Goal: Transaction & Acquisition: Download file/media

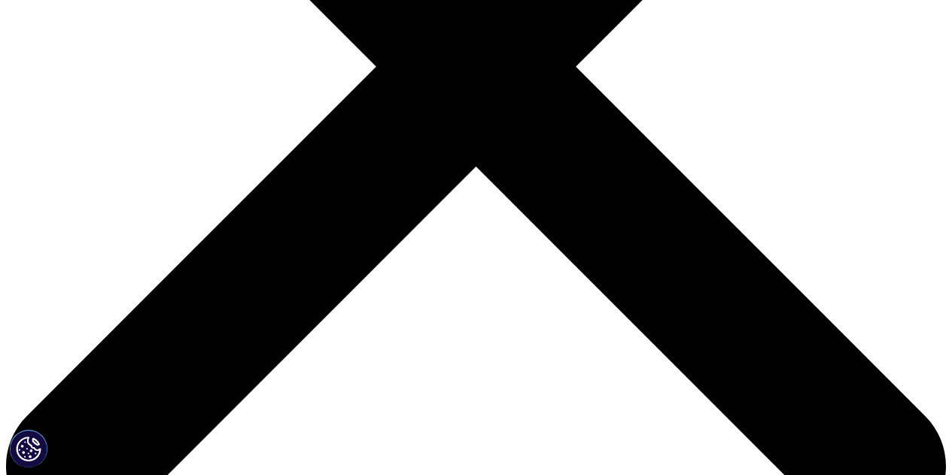
scroll to position [429, 0]
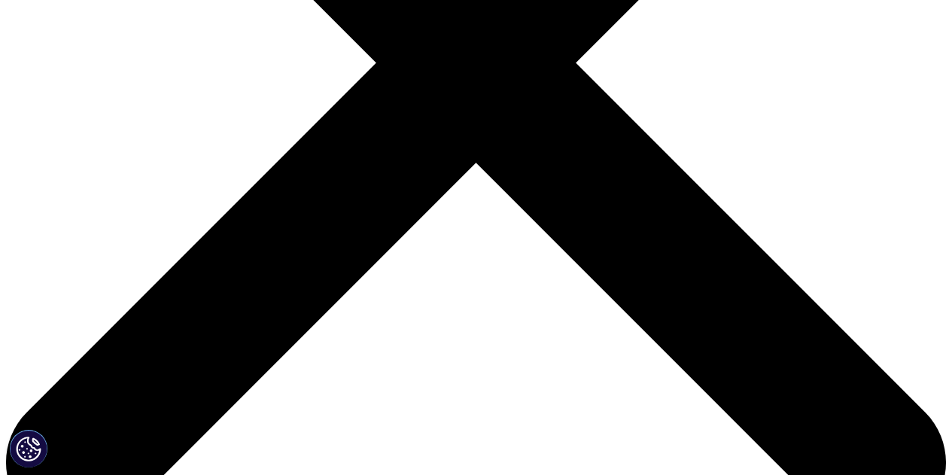
drag, startPoint x: 321, startPoint y: 324, endPoint x: 291, endPoint y: 323, distance: 30.1
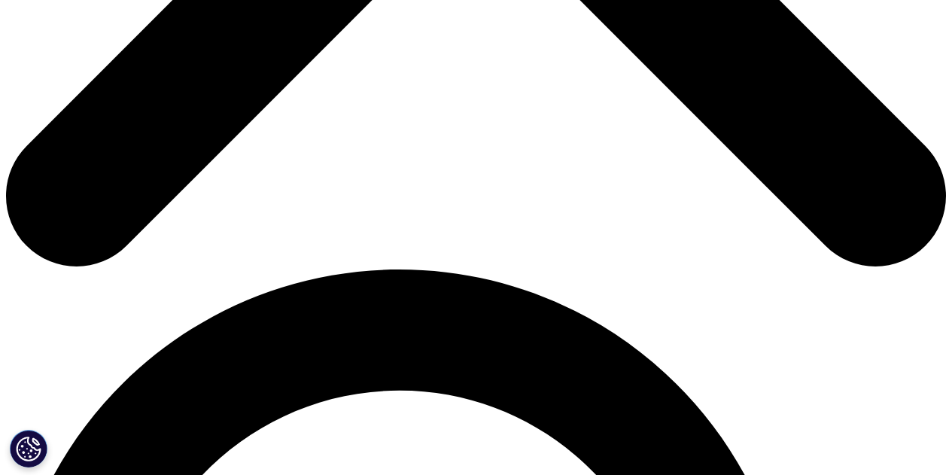
scroll to position [677, 0]
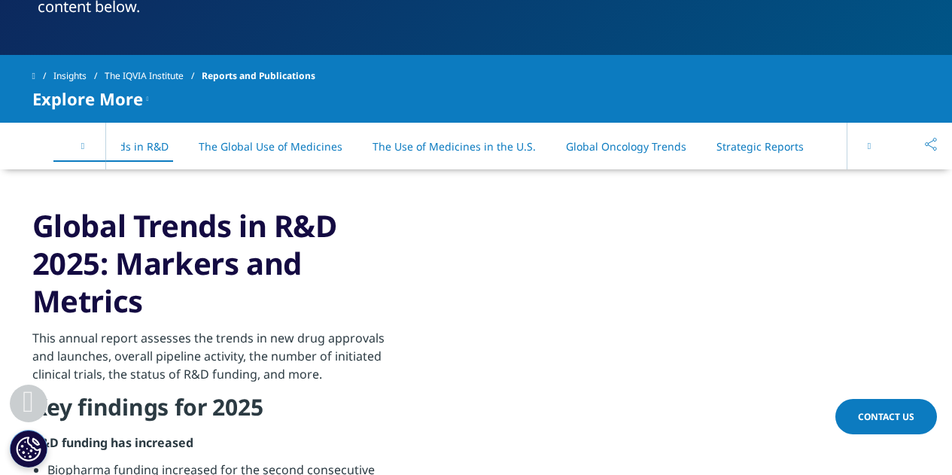
click at [867, 145] on icon at bounding box center [868, 145] width 3 height 9
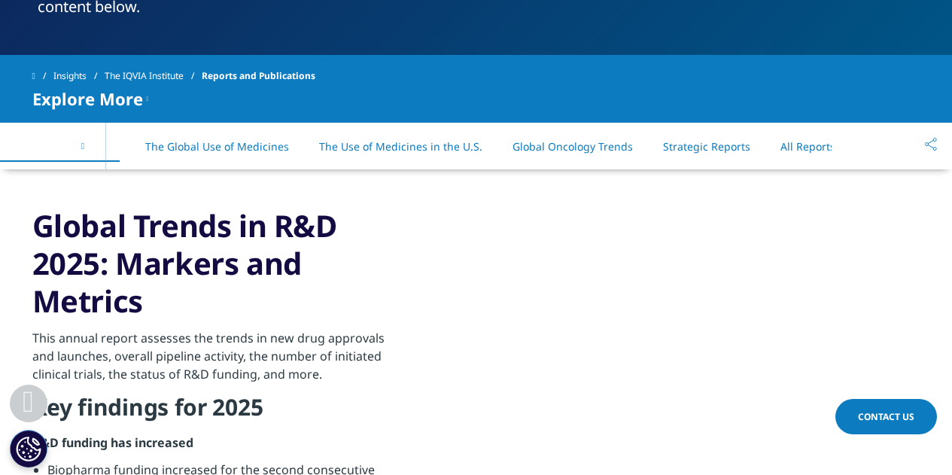
click at [867, 145] on div "On This Page Global Trends in R&D The Global Use of Medicines The Use of Medici…" at bounding box center [476, 146] width 888 height 47
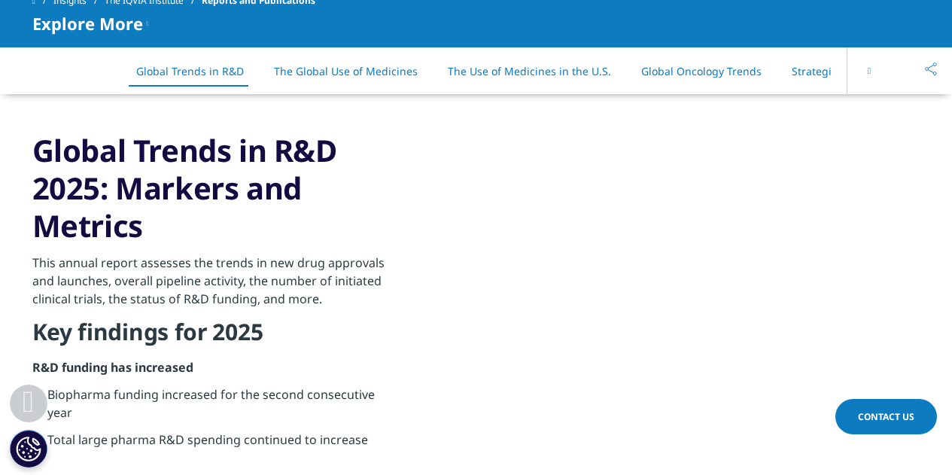
scroll to position [677, 0]
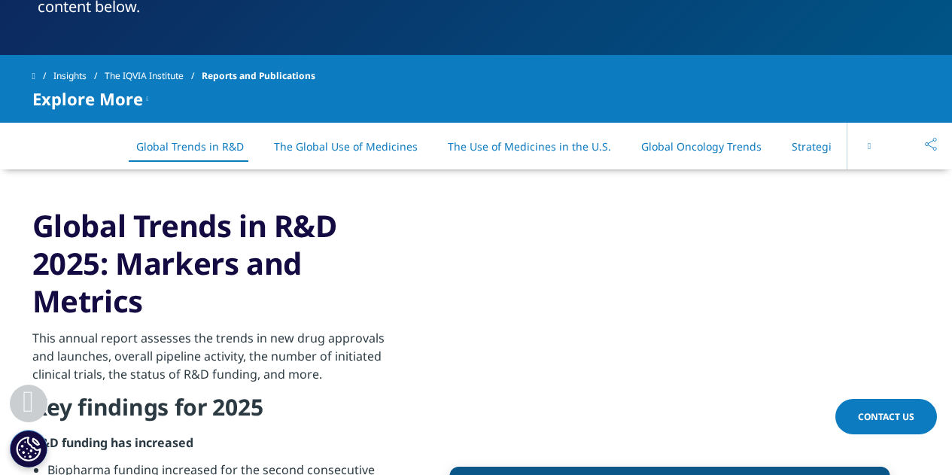
click at [376, 139] on link "The Global Use of Medicines" at bounding box center [346, 146] width 144 height 14
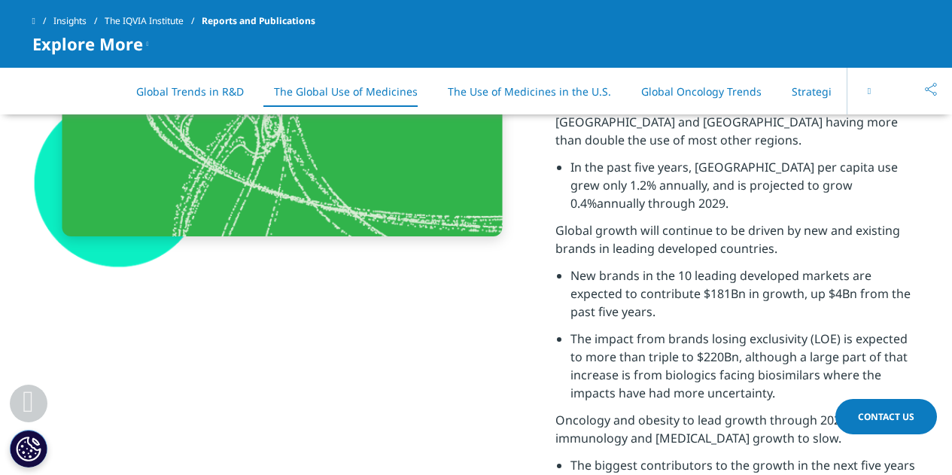
scroll to position [3239, 0]
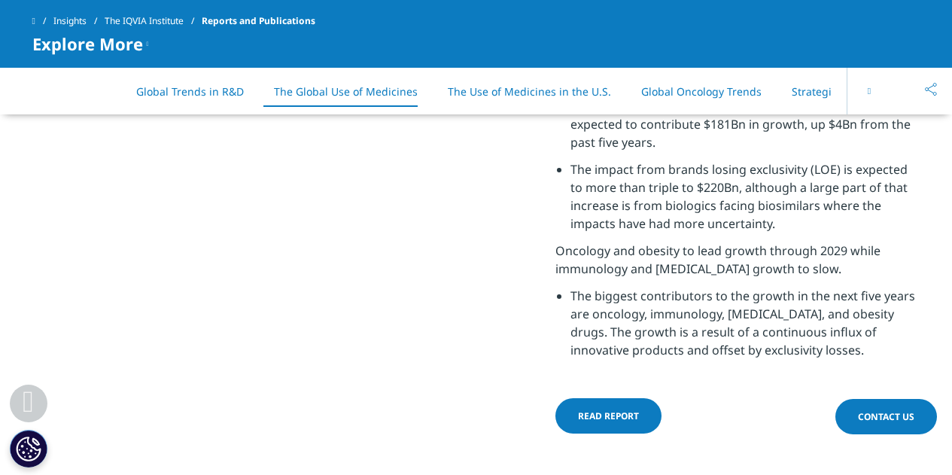
click at [529, 90] on link "The Use of Medicines in the U.S." at bounding box center [529, 91] width 163 height 14
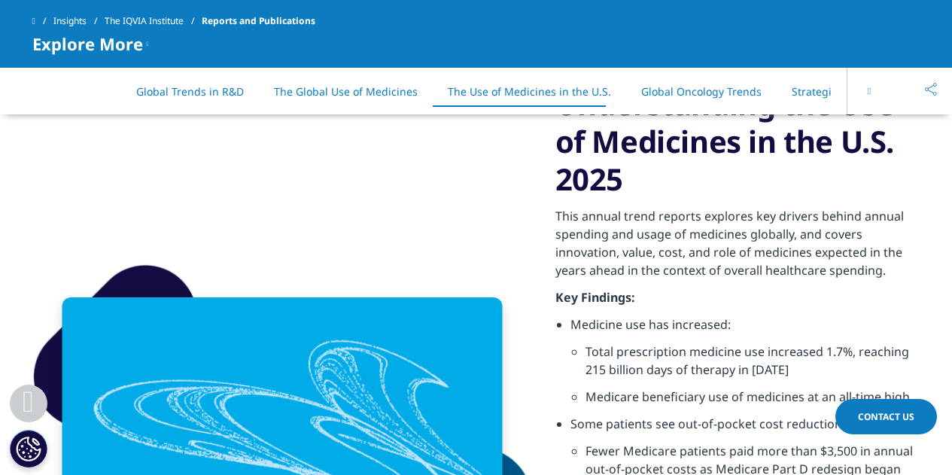
click at [649, 95] on link "Global Oncology Trends" at bounding box center [701, 91] width 120 height 14
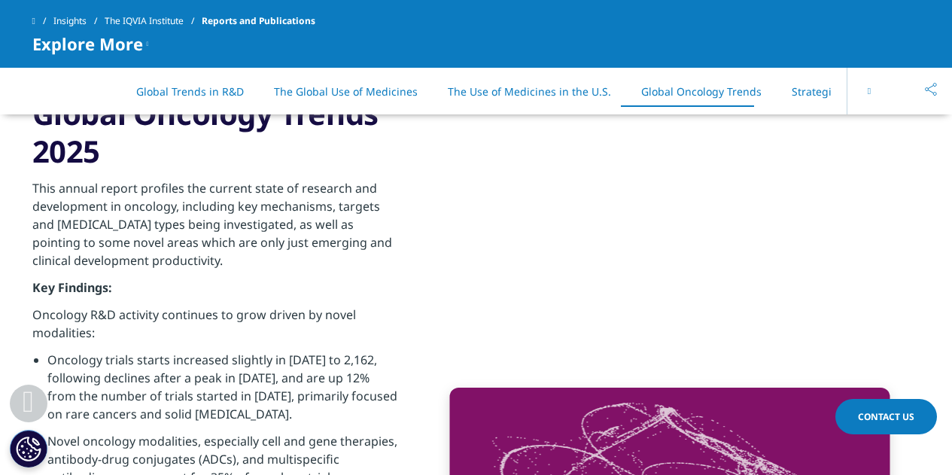
scroll to position [5868, 0]
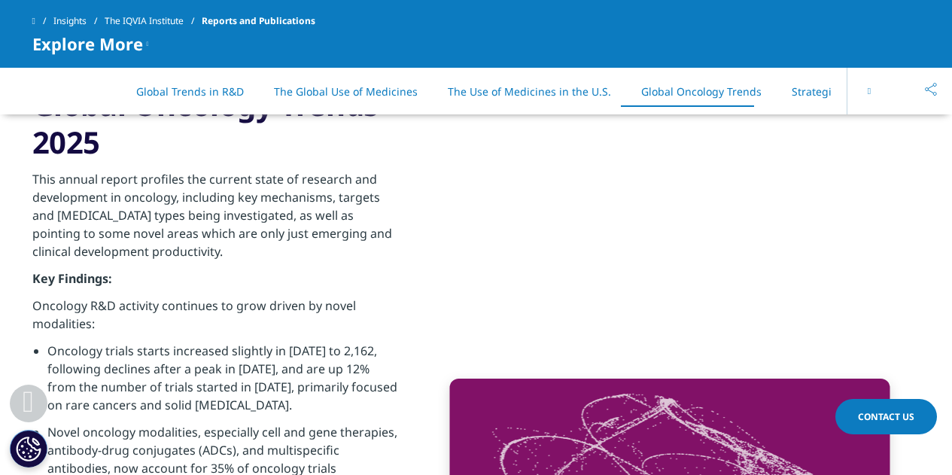
click at [807, 87] on link "Strategic Reports" at bounding box center [834, 91] width 87 height 14
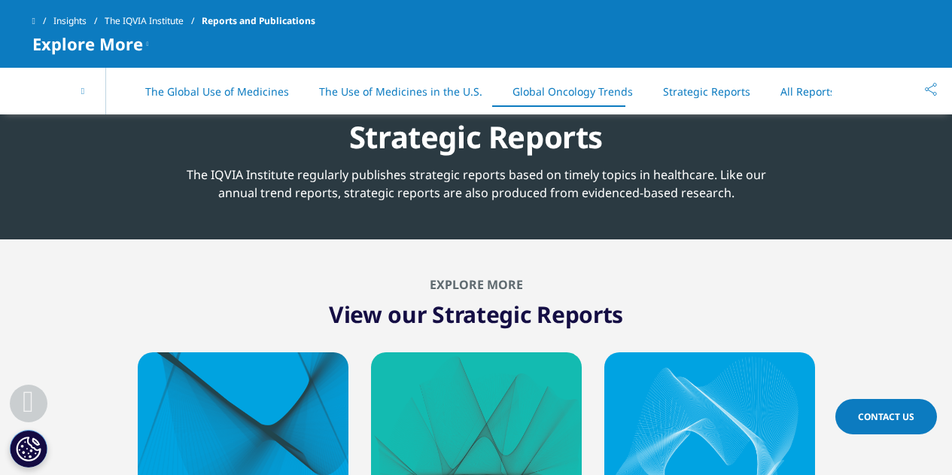
scroll to position [7158, 0]
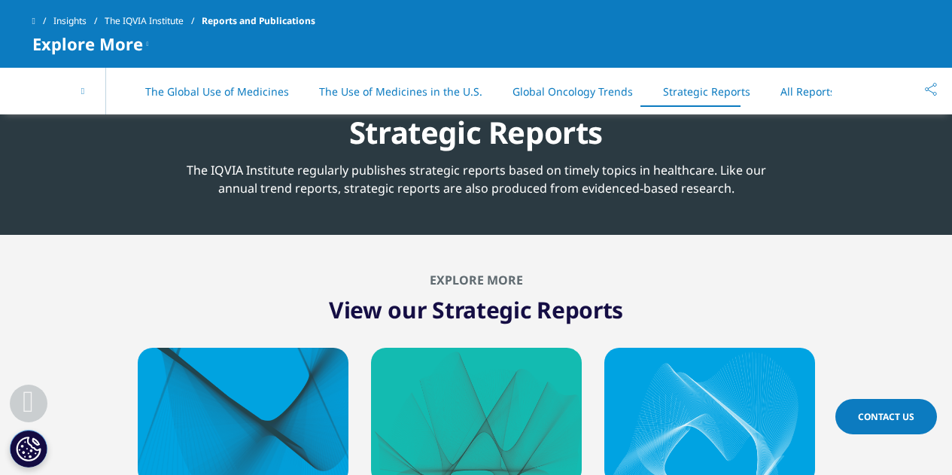
click at [780, 91] on link "All Reports" at bounding box center [807, 91] width 55 height 14
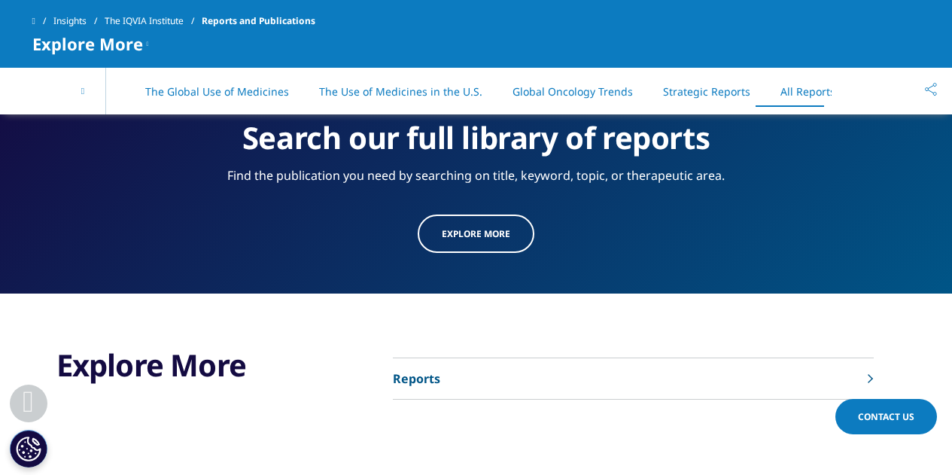
scroll to position [7813, 0]
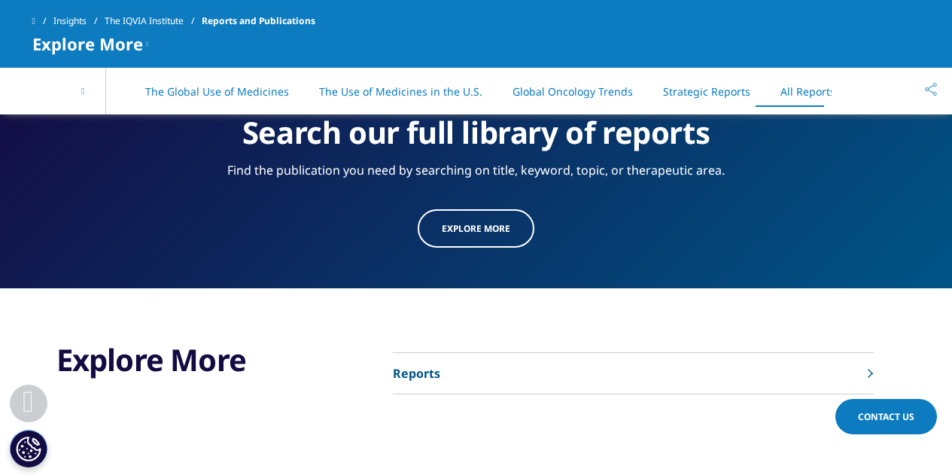
click at [443, 354] on link "Reports" at bounding box center [633, 373] width 481 height 41
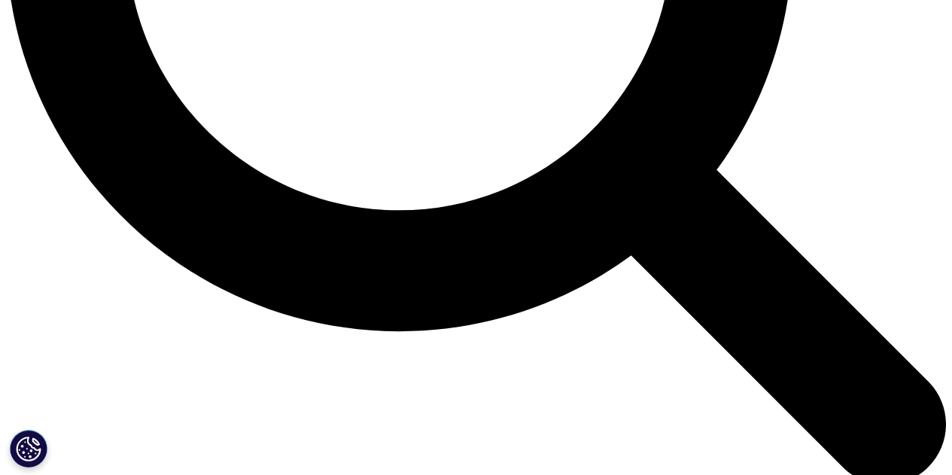
scroll to position [1447, 0]
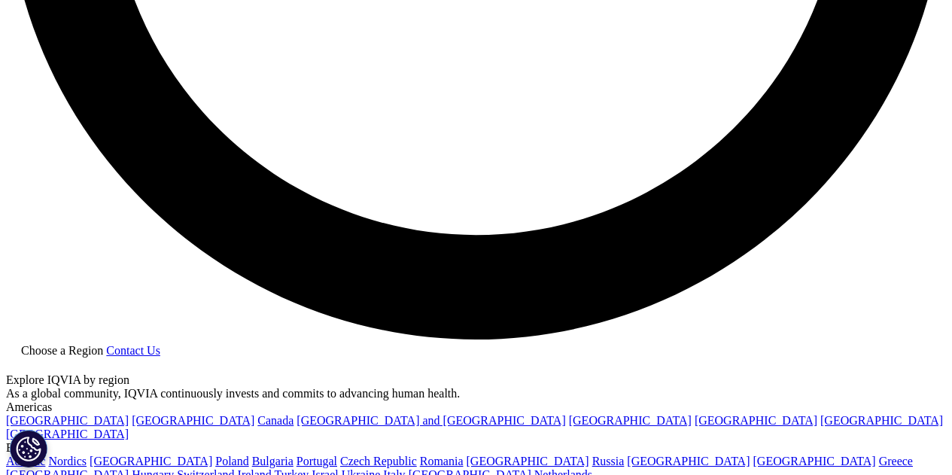
scroll to position [2508, 0]
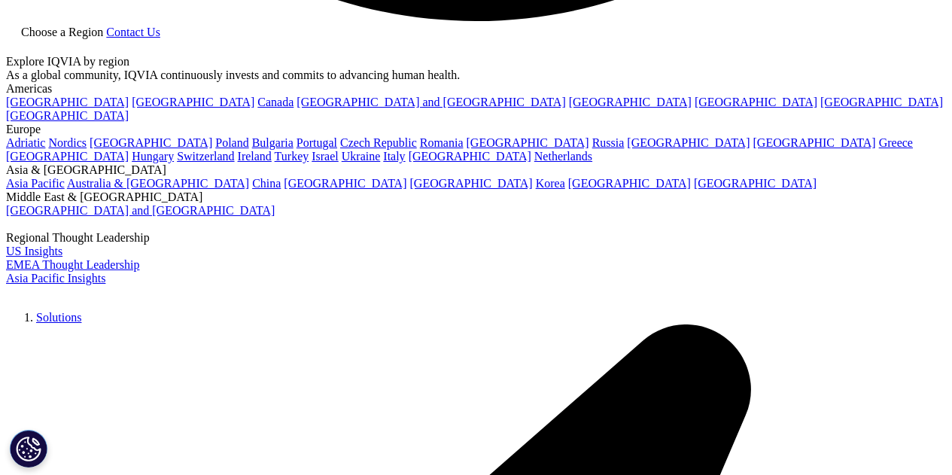
scroll to position [2856, 0]
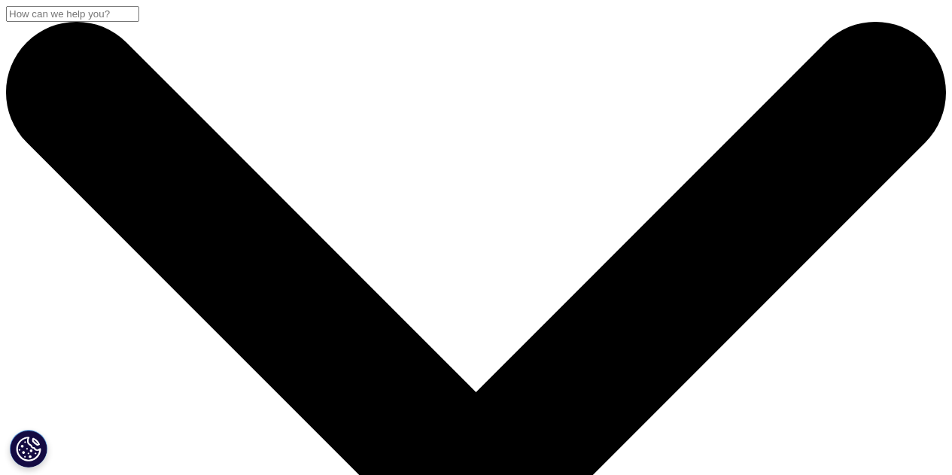
scroll to position [150, 0]
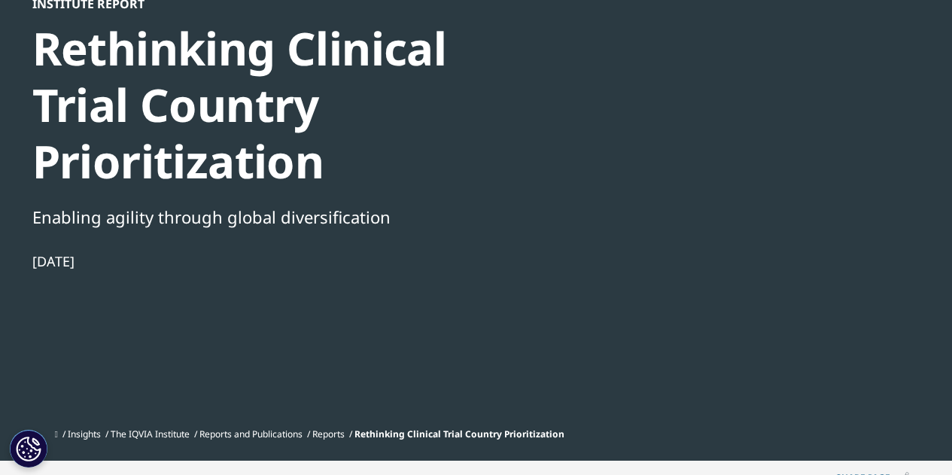
scroll to position [451, 0]
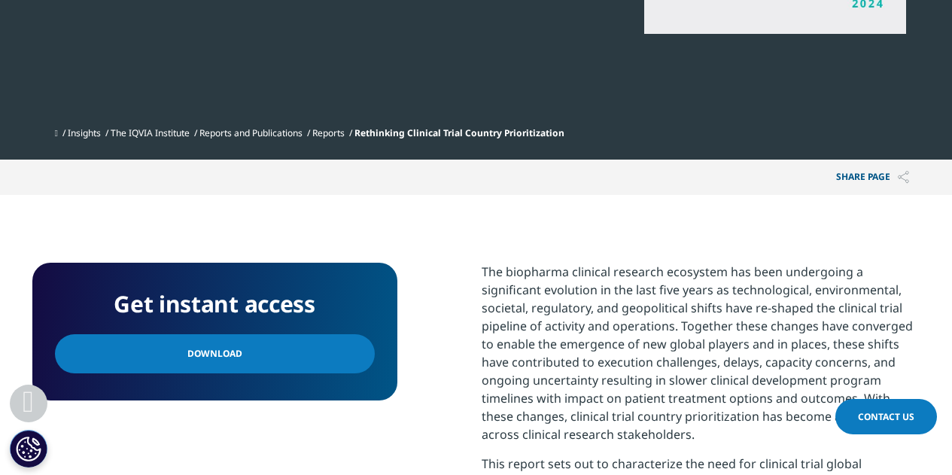
click at [212, 343] on link "Download" at bounding box center [215, 353] width 320 height 39
